Goal: Task Accomplishment & Management: Use online tool/utility

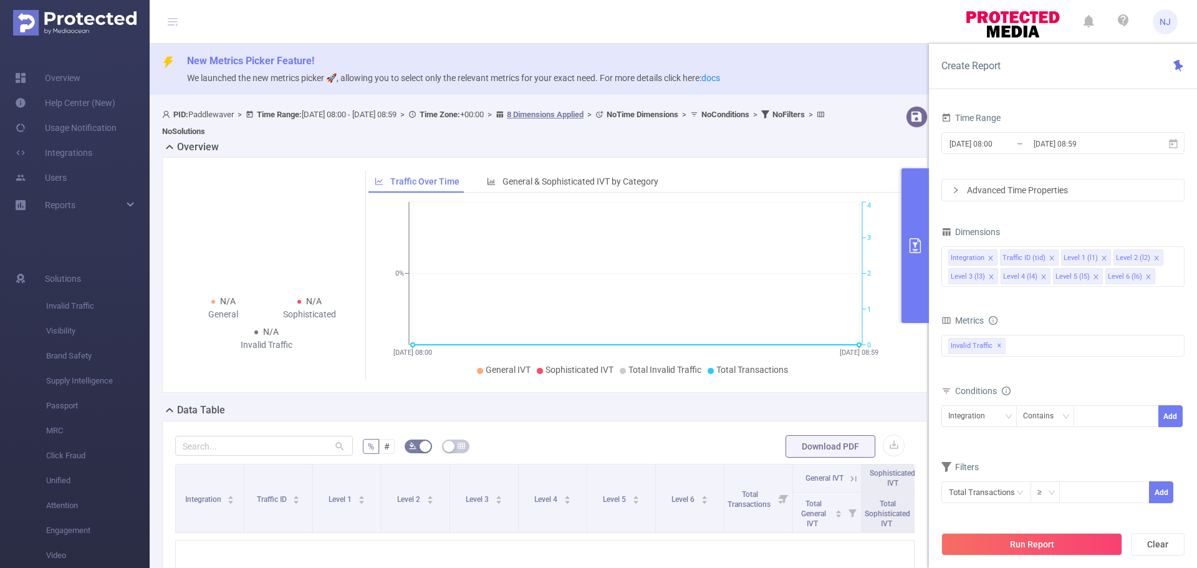
click at [842, 368] on ul "General IVT Sophisticated IVT Total Invalid Traffic Total Transactions" at bounding box center [636, 369] width 528 height 13
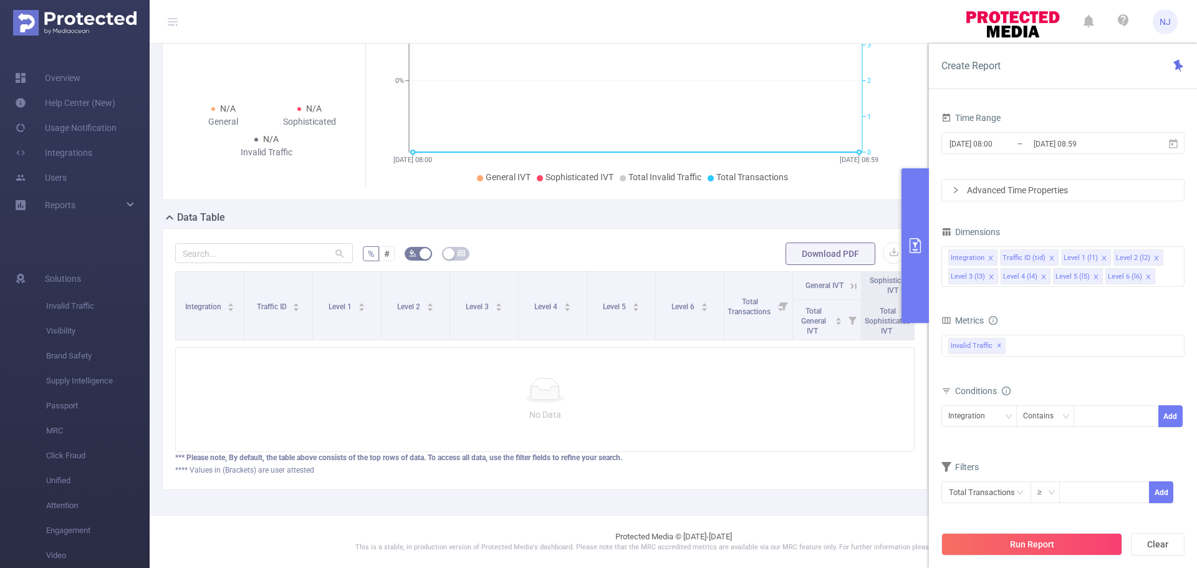
scroll to position [202, 0]
click at [1059, 148] on input "[DATE] 08:59" at bounding box center [1082, 143] width 101 height 17
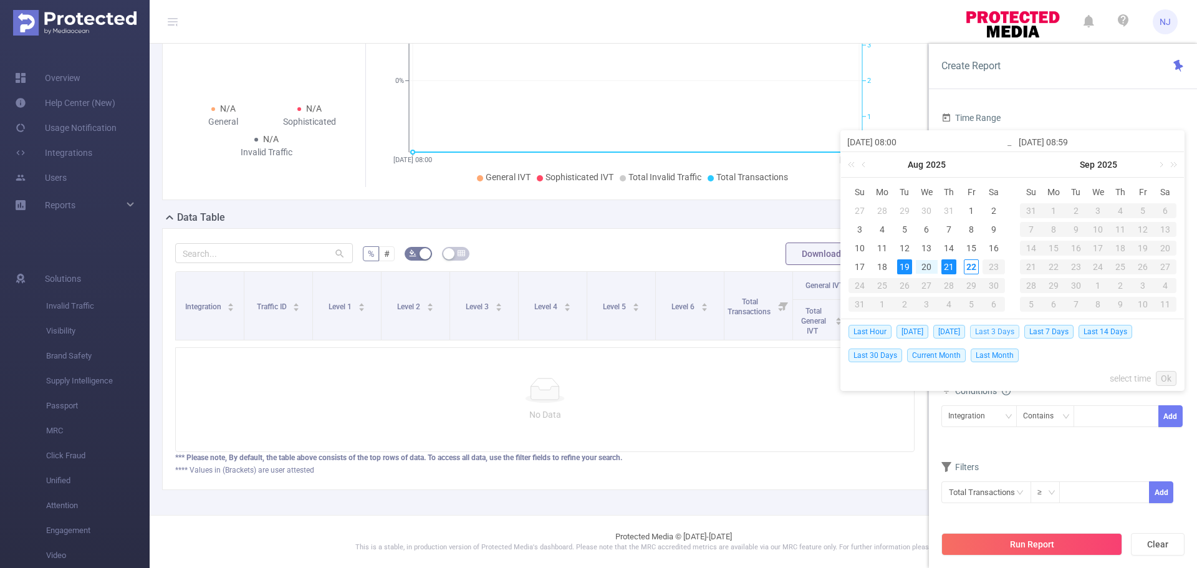
click at [1009, 331] on span "Last 3 Days" at bounding box center [994, 332] width 49 height 14
type input "[DATE] 00:00"
type input "[DATE] 23:59"
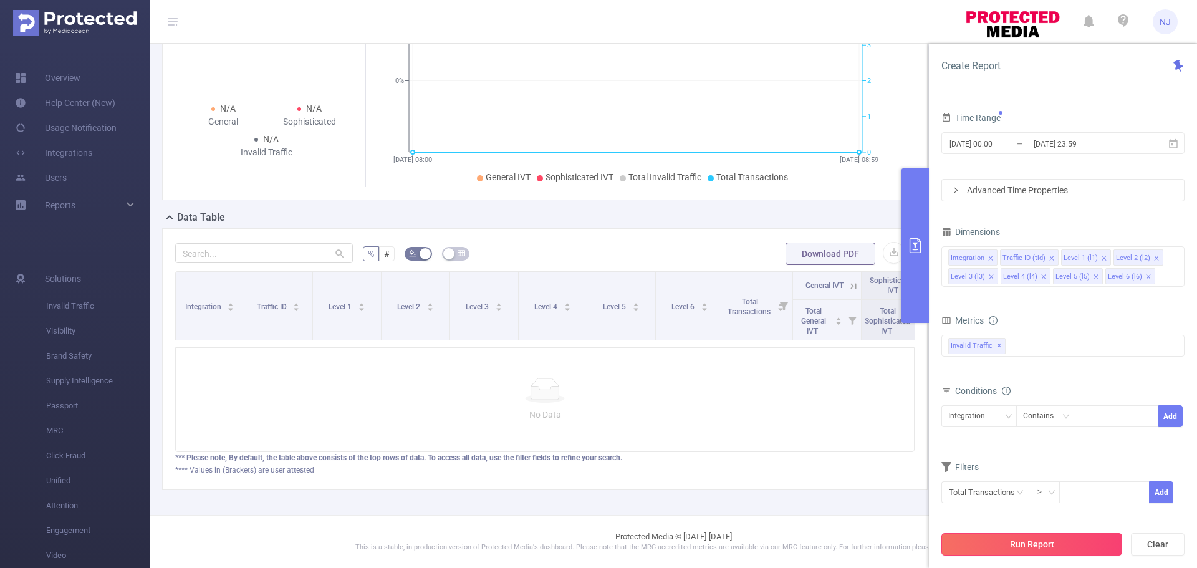
click at [1042, 543] on button "Run Report" at bounding box center [1031, 544] width 181 height 22
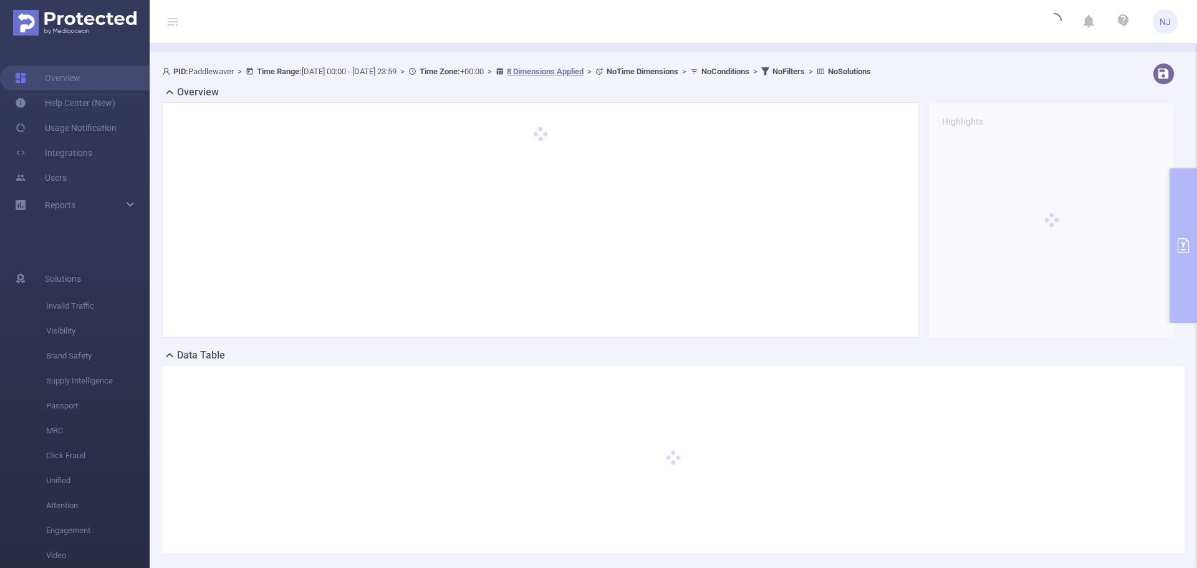
scroll to position [0, 0]
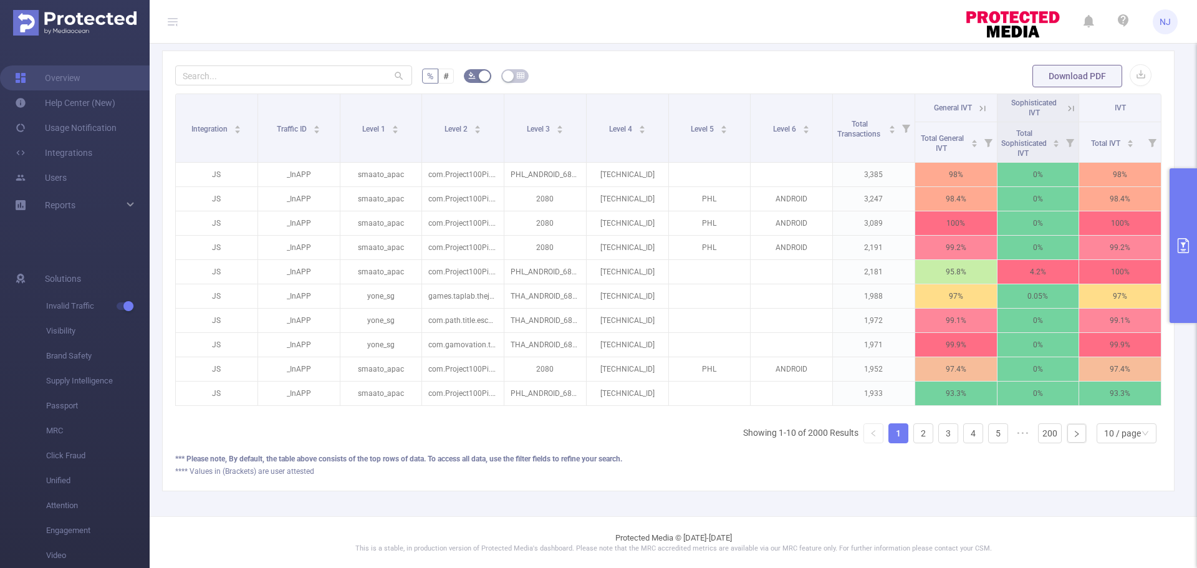
scroll to position [369, 0]
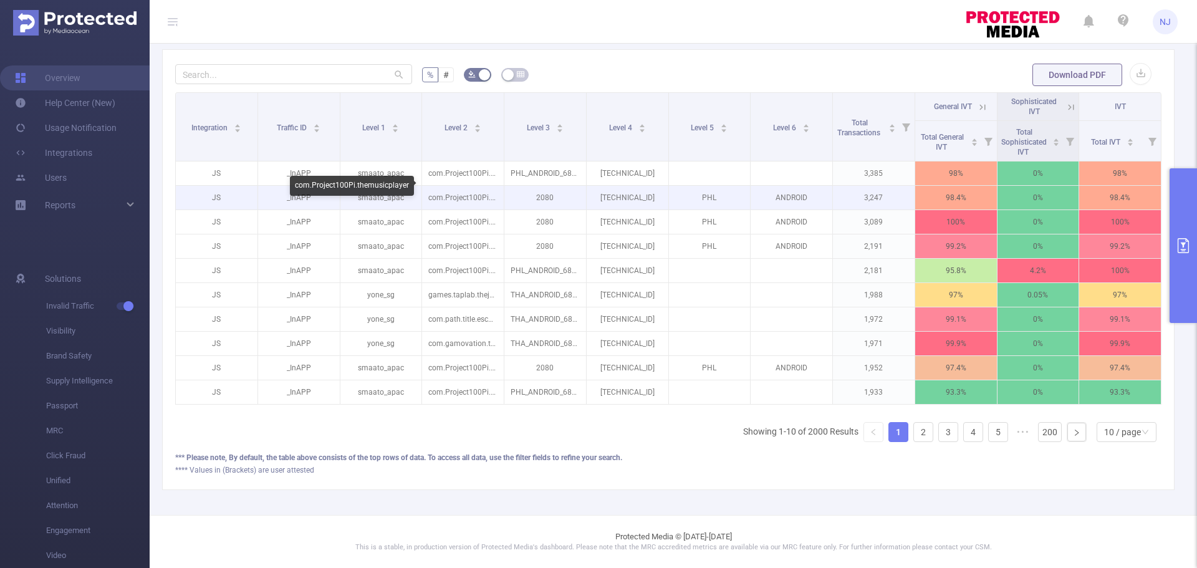
click at [497, 186] on p "com.Project100Pi.themusicplayer" at bounding box center [463, 198] width 82 height 24
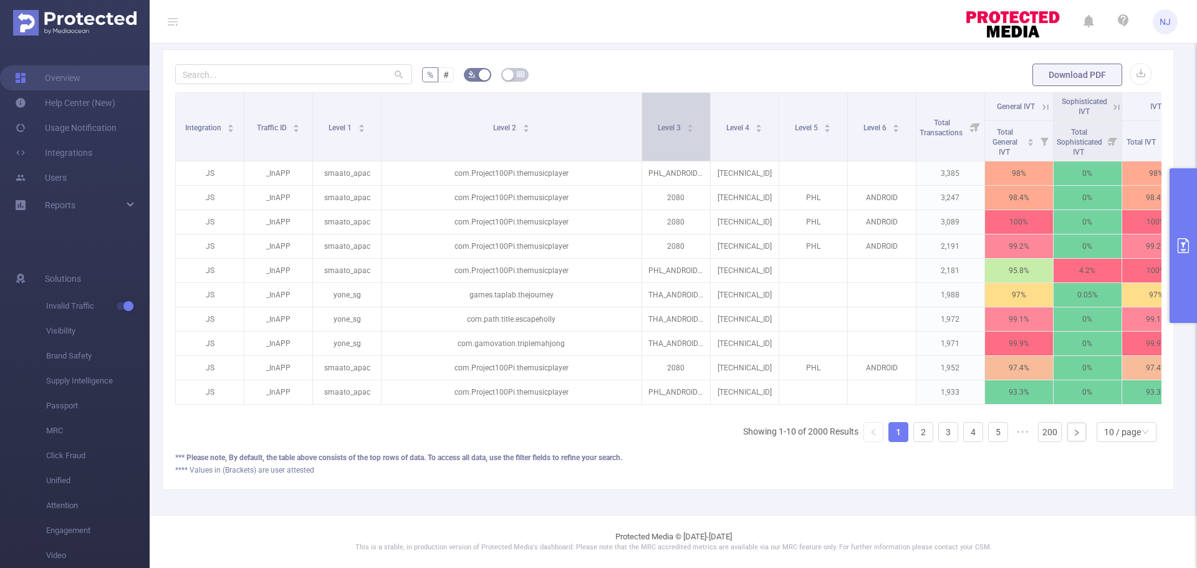
drag, startPoint x: 501, startPoint y: 120, endPoint x: 654, endPoint y: 120, distance: 153.4
click at [654, 120] on tr "Integration Traffic ID Level 1 Level 2 Level 3 Level 4 Level 5 Level 6 Total Tr…" at bounding box center [683, 107] width 1015 height 28
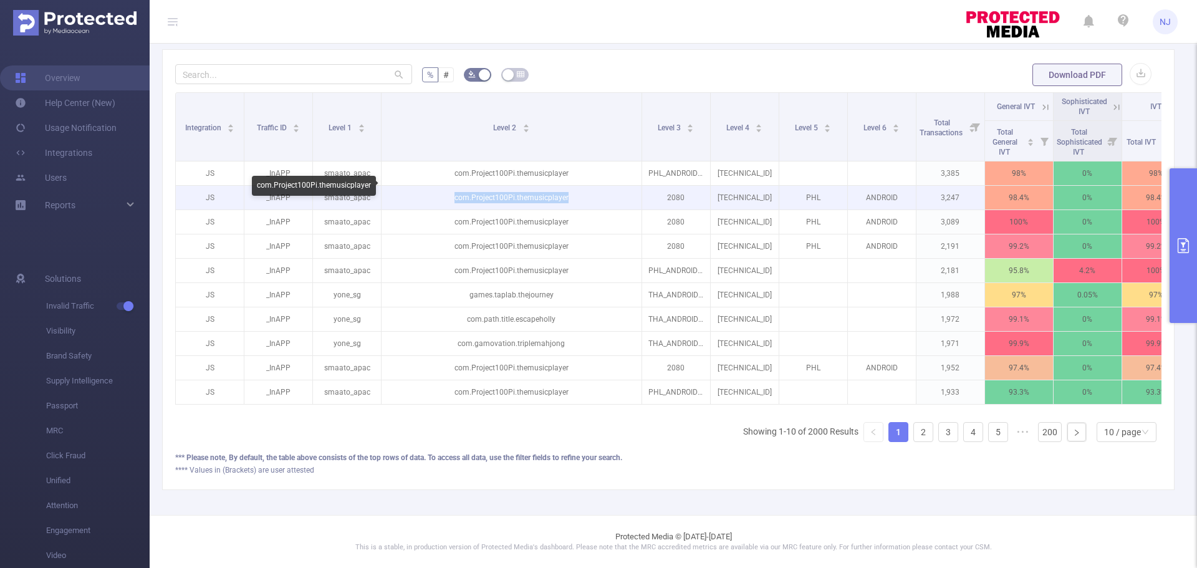
drag, startPoint x: 572, startPoint y: 193, endPoint x: 426, endPoint y: 183, distance: 146.8
click at [426, 186] on p "com.Project100Pi.themusicplayer" at bounding box center [512, 198] width 260 height 24
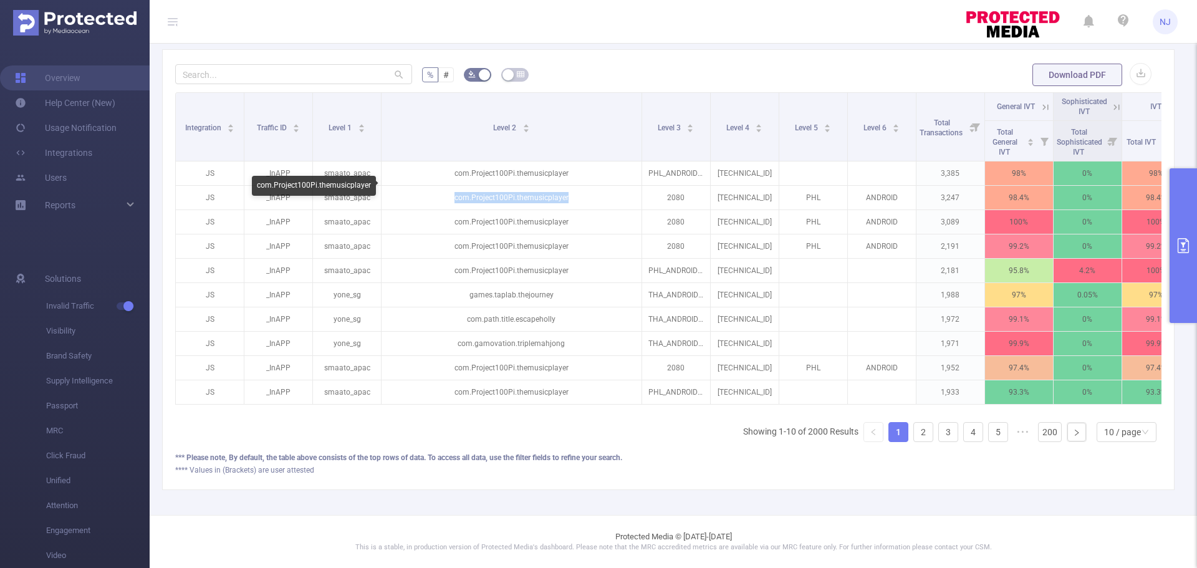
copy p "com.Project100Pi.themusicplayer"
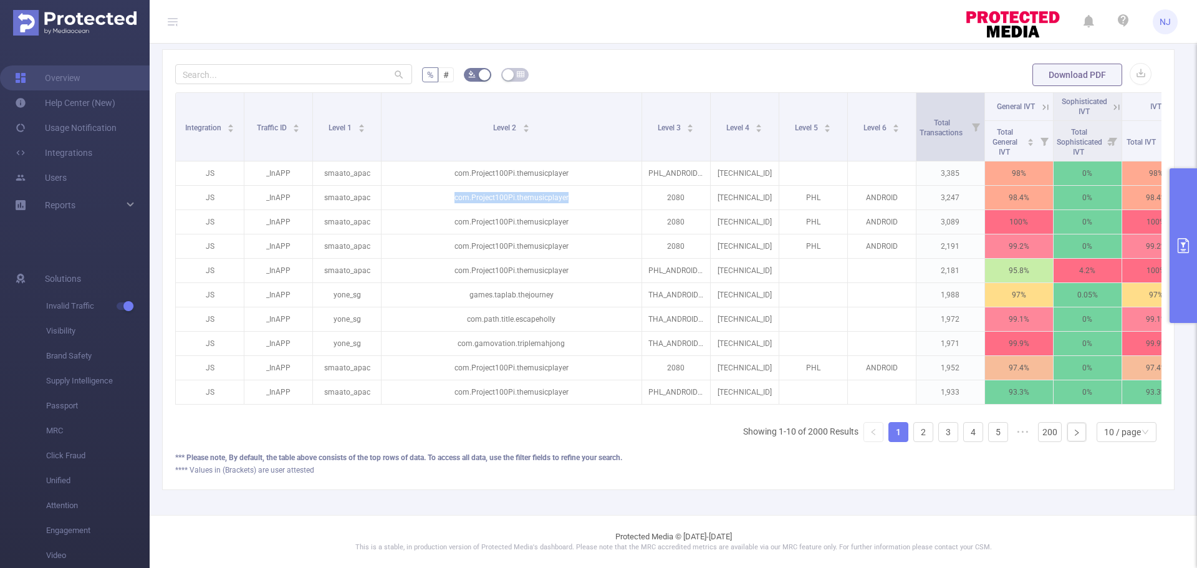
scroll to position [120, 0]
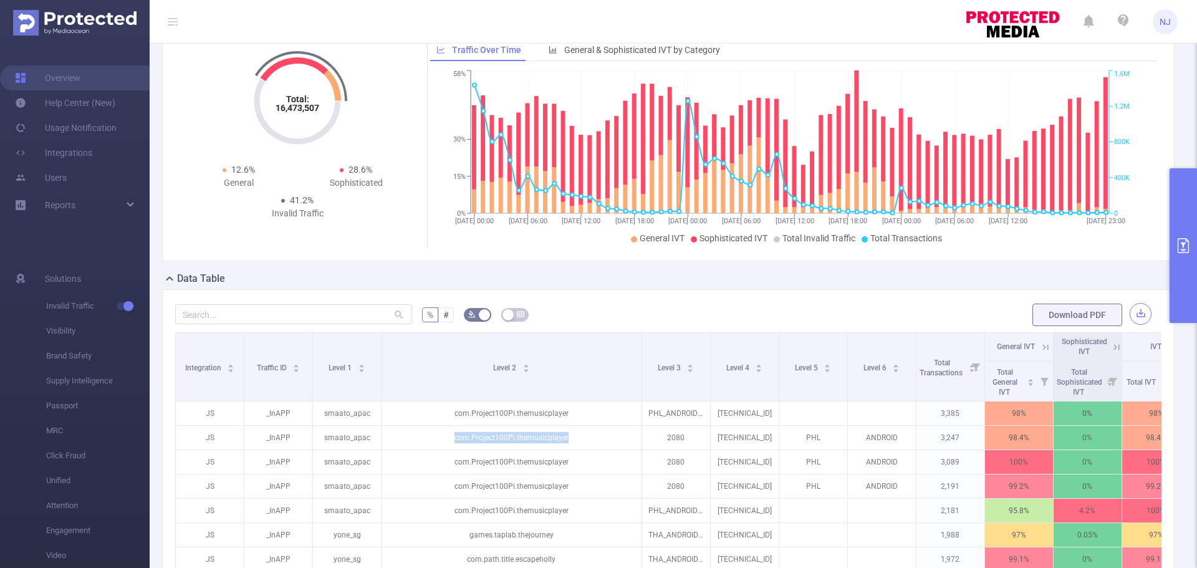
click at [1135, 316] on button "button" at bounding box center [1141, 314] width 22 height 22
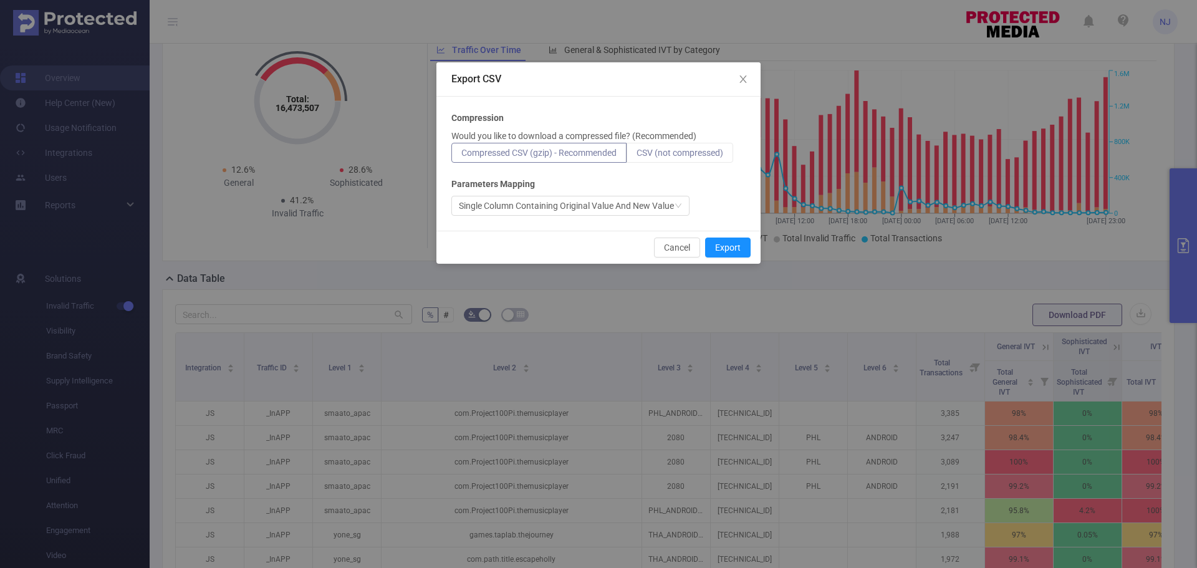
click at [683, 153] on span "CSV (not compressed)" at bounding box center [679, 153] width 87 height 10
click at [636, 156] on input "CSV (not compressed)" at bounding box center [636, 156] width 0 height 0
click at [723, 244] on button "Export" at bounding box center [728, 248] width 46 height 20
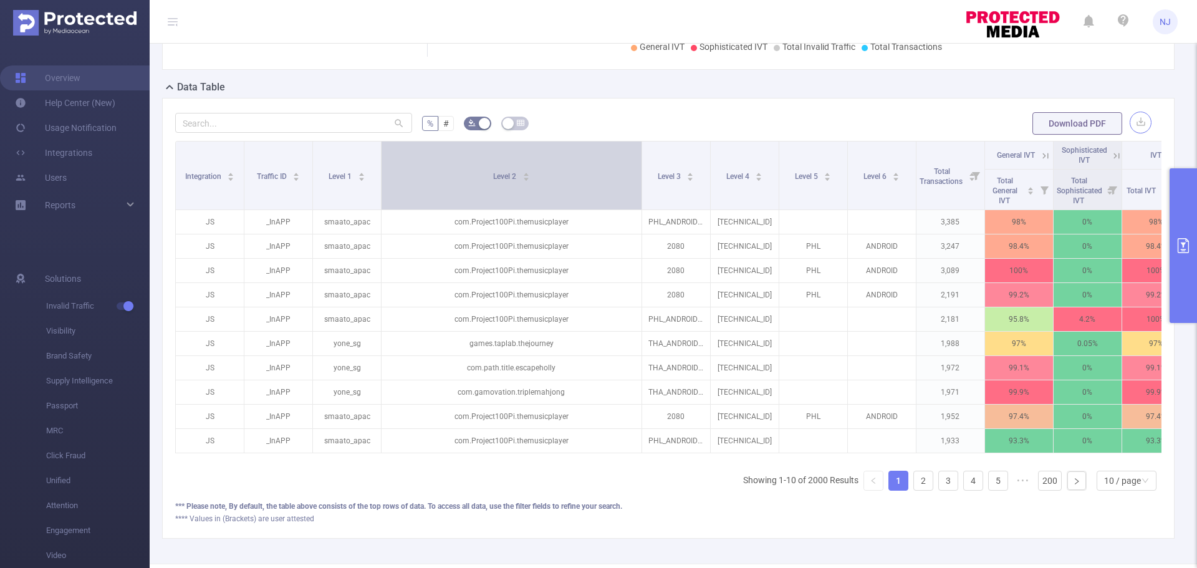
scroll to position [312, 0]
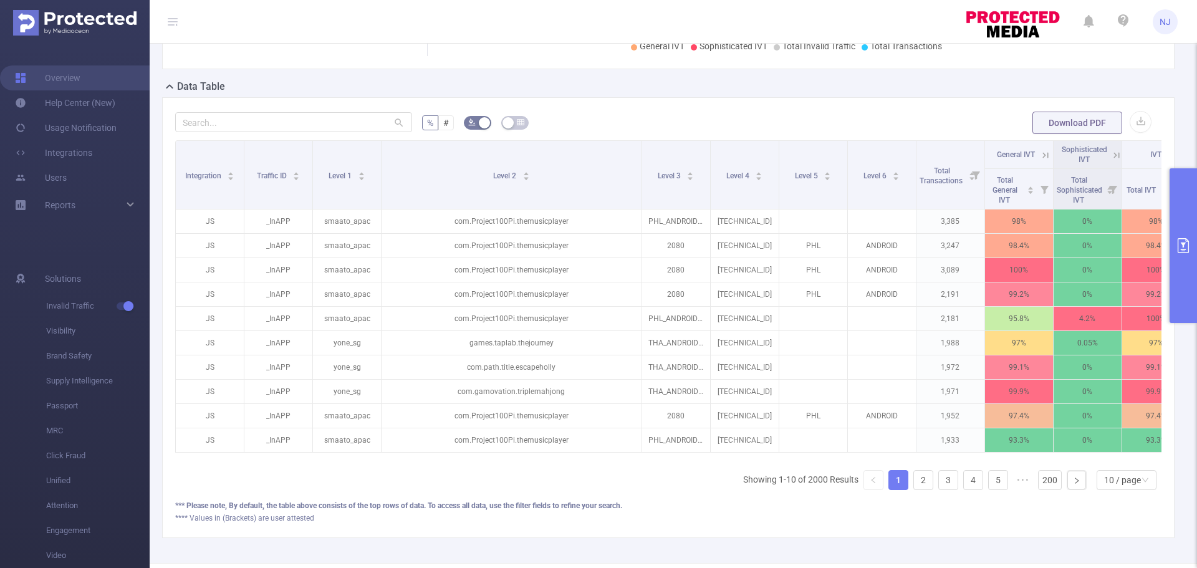
click at [229, 497] on div "Integration Traffic ID Level 1 Level 2 Level 3 Level 4 Level 5 Level 6 Total Tr…" at bounding box center [668, 320] width 986 height 360
click at [1017, 511] on div "*** Please note, By default, the table above consists of the top rows of data. …" at bounding box center [668, 505] width 986 height 11
click at [795, 181] on div "Level 5" at bounding box center [813, 174] width 37 height 12
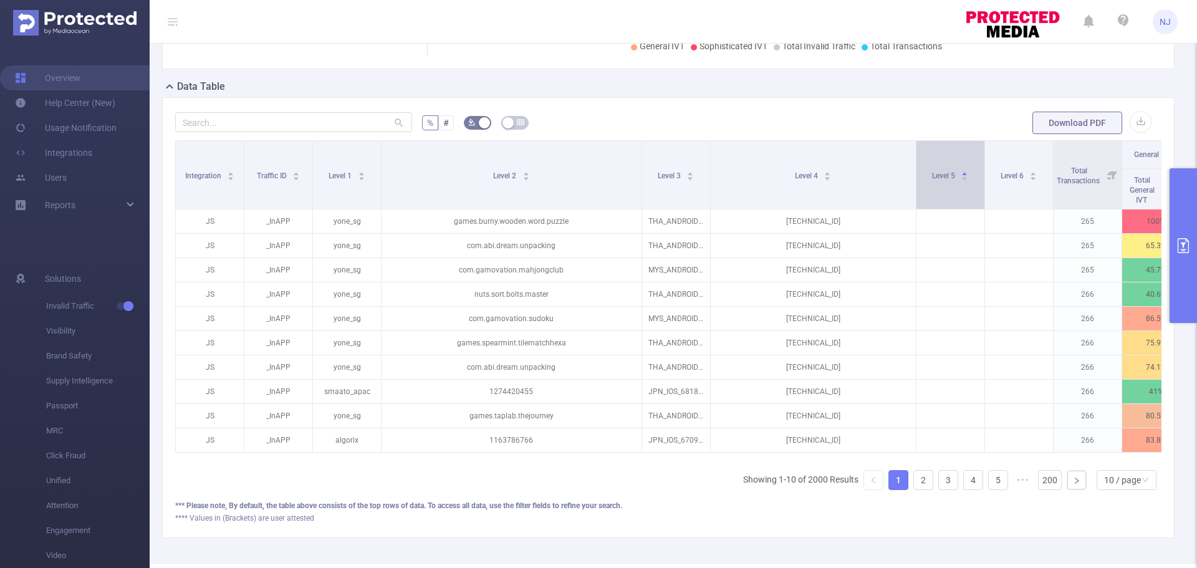
drag, startPoint x: 775, startPoint y: 186, endPoint x: 913, endPoint y: 190, distance: 137.2
click at [913, 190] on span at bounding box center [916, 175] width 6 height 68
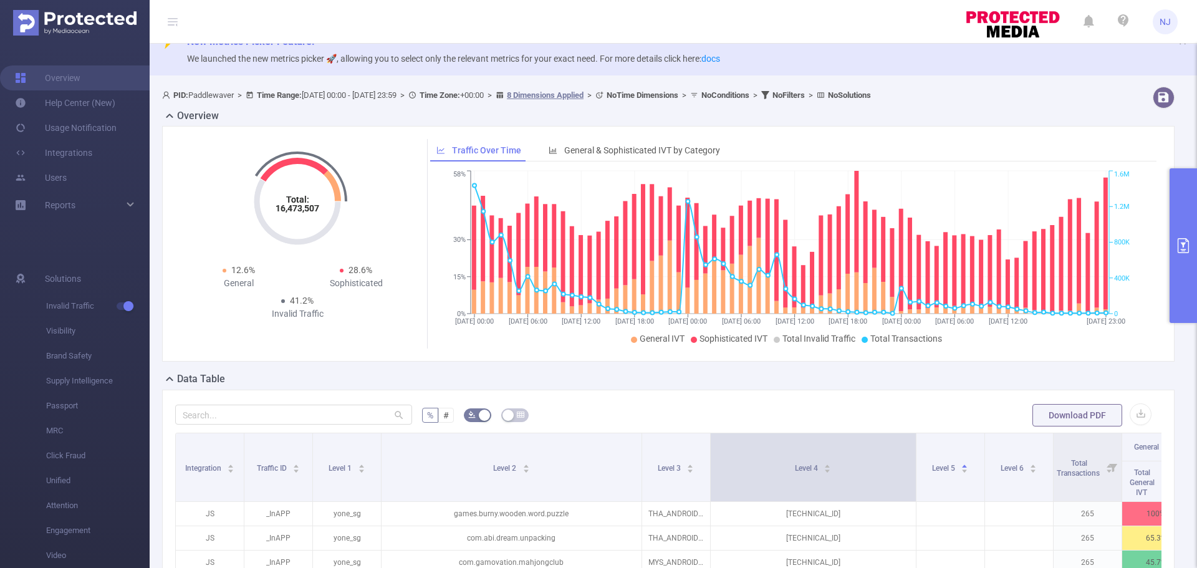
scroll to position [0, 0]
